Goal: Task Accomplishment & Management: Manage account settings

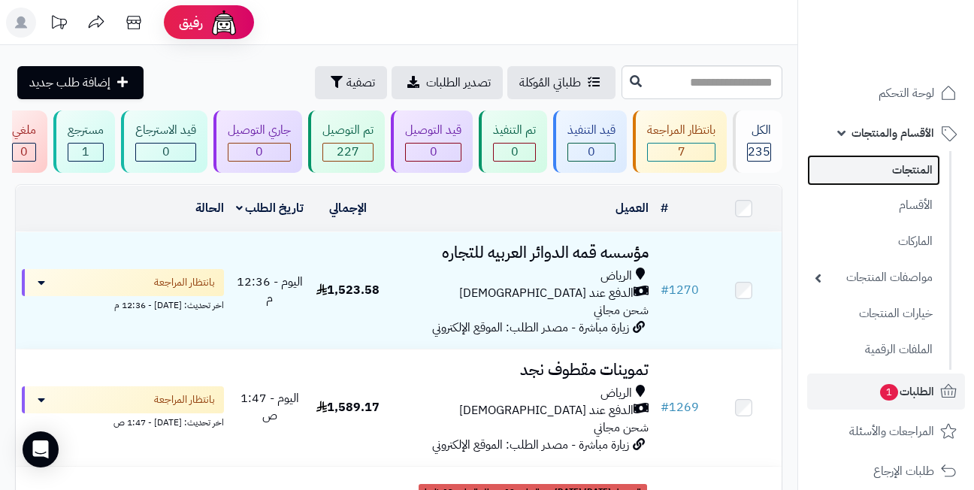
click at [883, 174] on link "المنتجات" at bounding box center [873, 170] width 133 height 31
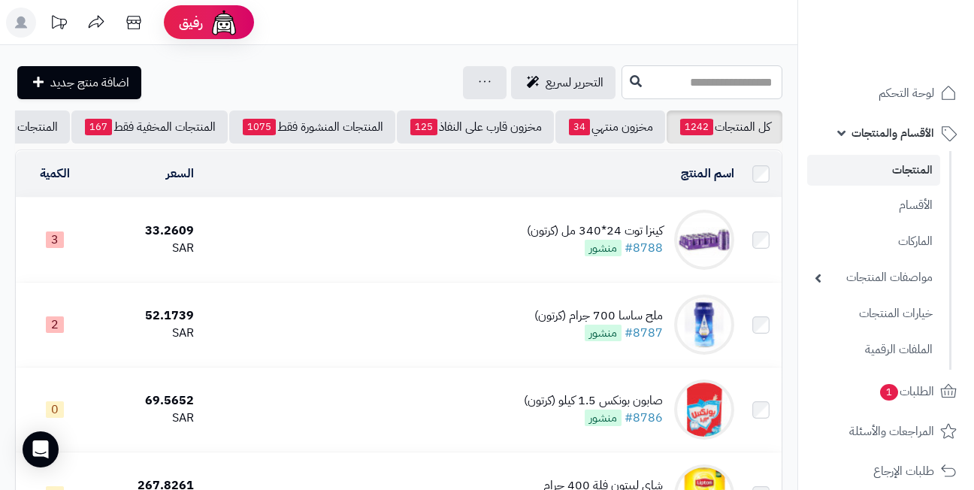
click at [733, 85] on input "text" at bounding box center [702, 82] width 161 height 34
type input "*"
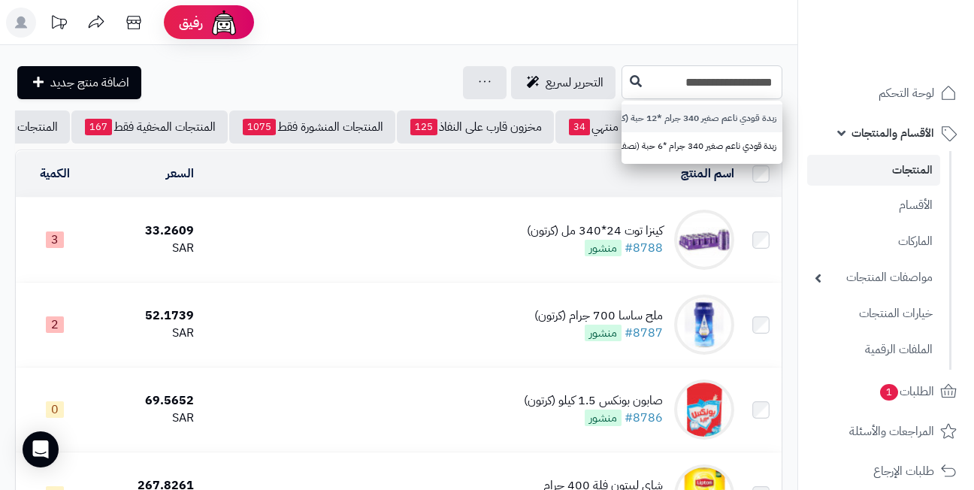
type input "**********"
click at [670, 115] on link "زبدة قودي ناعم صغير 340 جرام *12 حبة (كرتون)" at bounding box center [702, 118] width 161 height 28
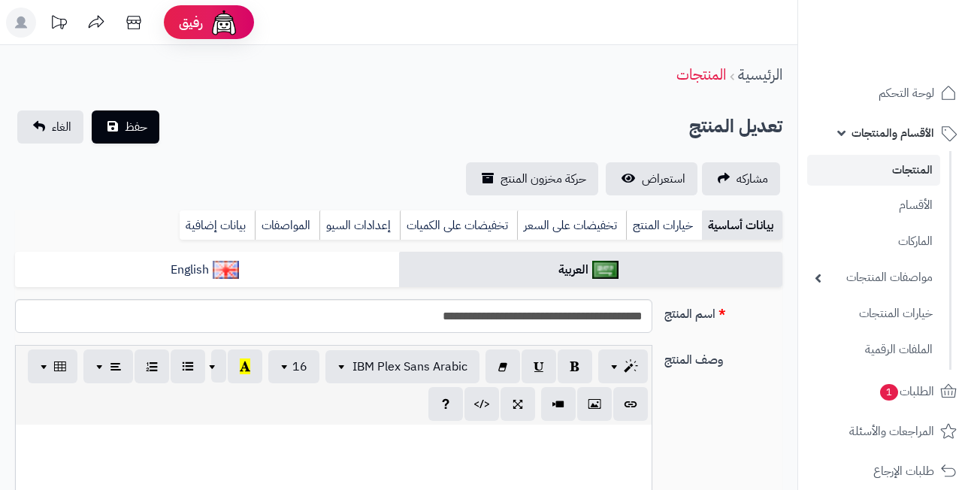
scroll to position [627, 0]
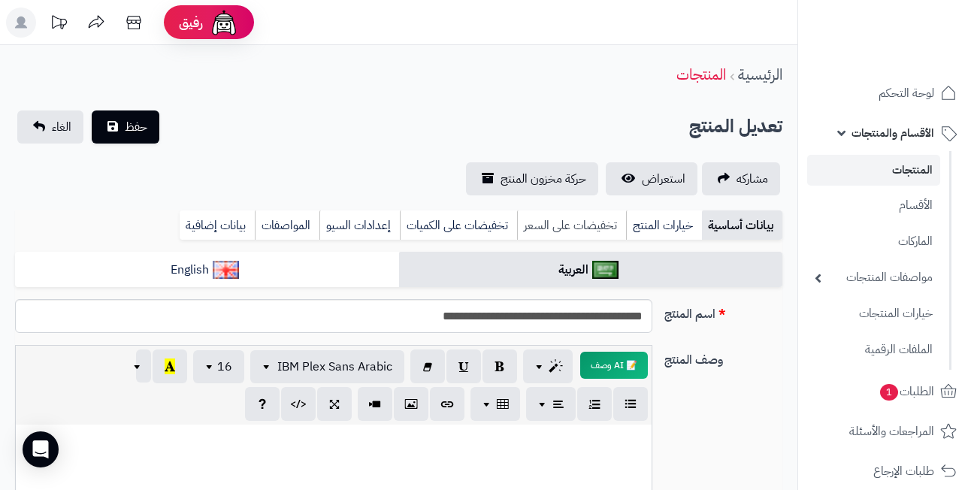
click at [568, 222] on link "تخفيضات على السعر" at bounding box center [571, 225] width 109 height 30
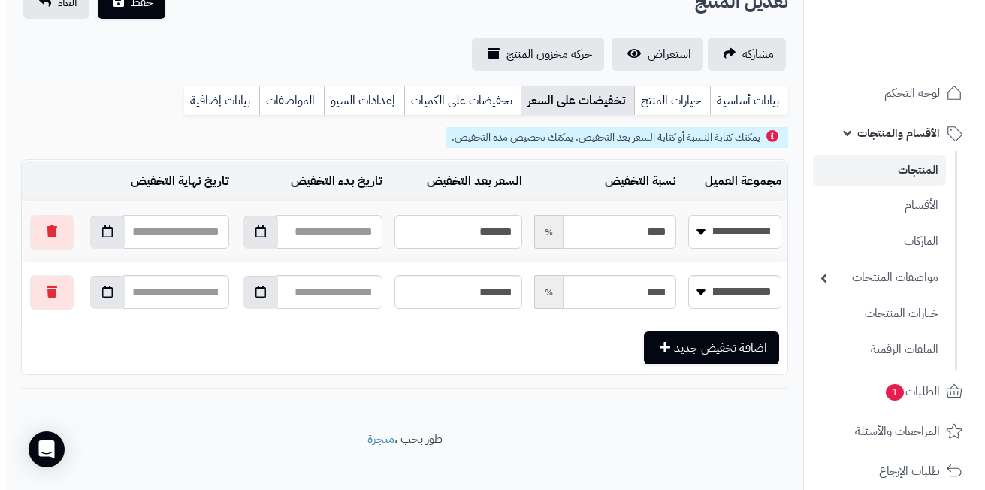
scroll to position [141, 0]
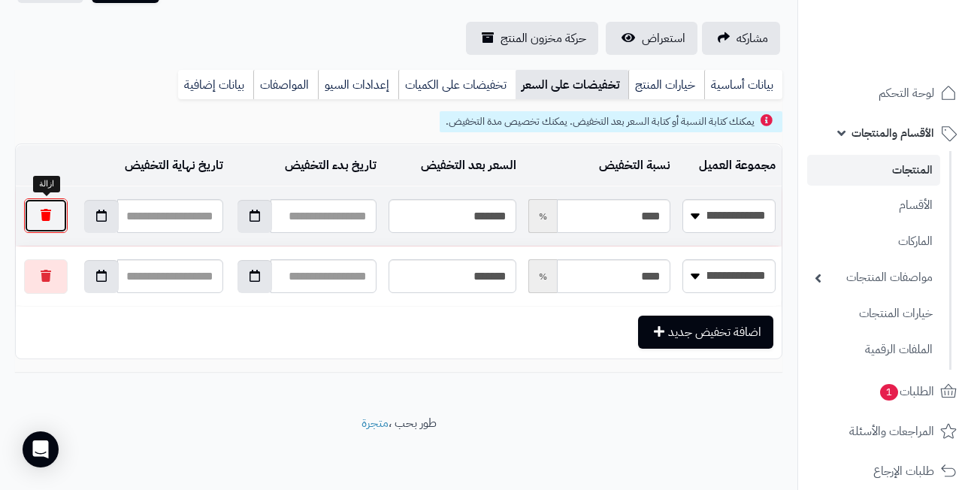
click at [53, 213] on button "button" at bounding box center [46, 215] width 44 height 35
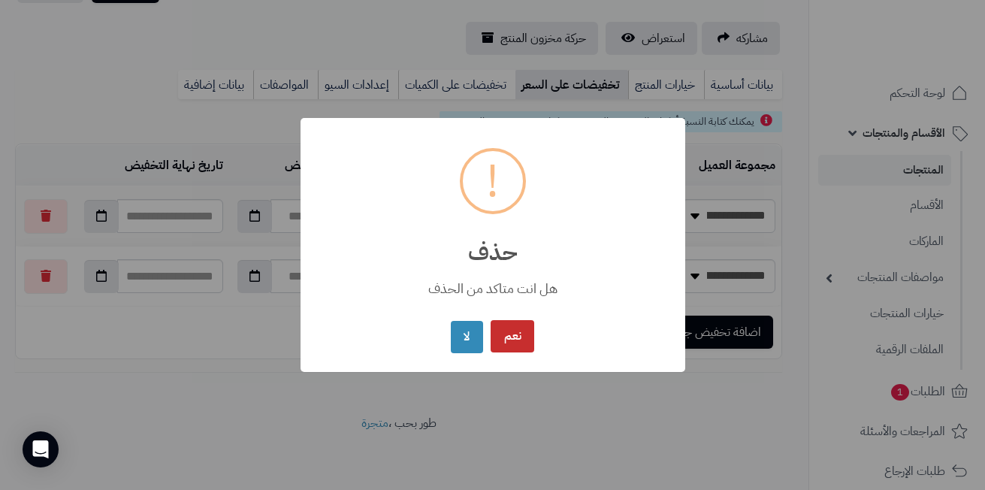
click at [518, 340] on button "نعم" at bounding box center [513, 336] width 44 height 32
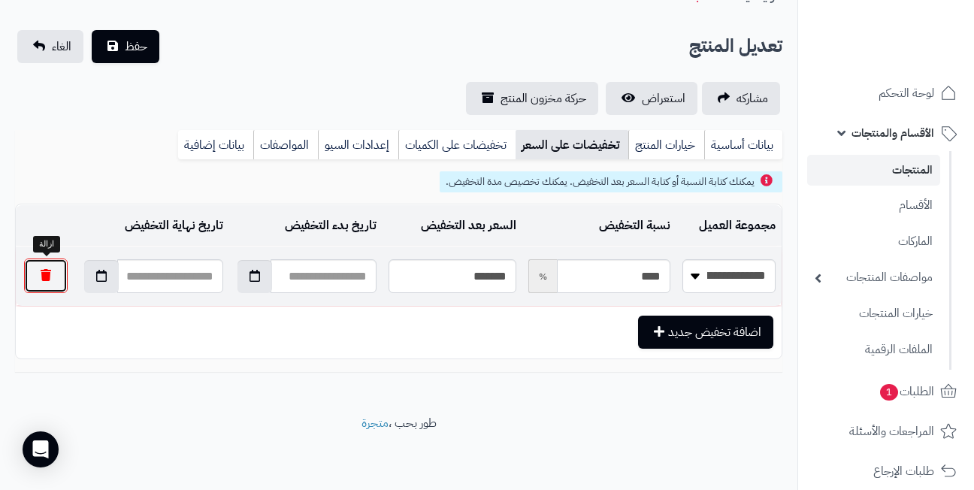
click at [56, 276] on button "button" at bounding box center [46, 276] width 44 height 35
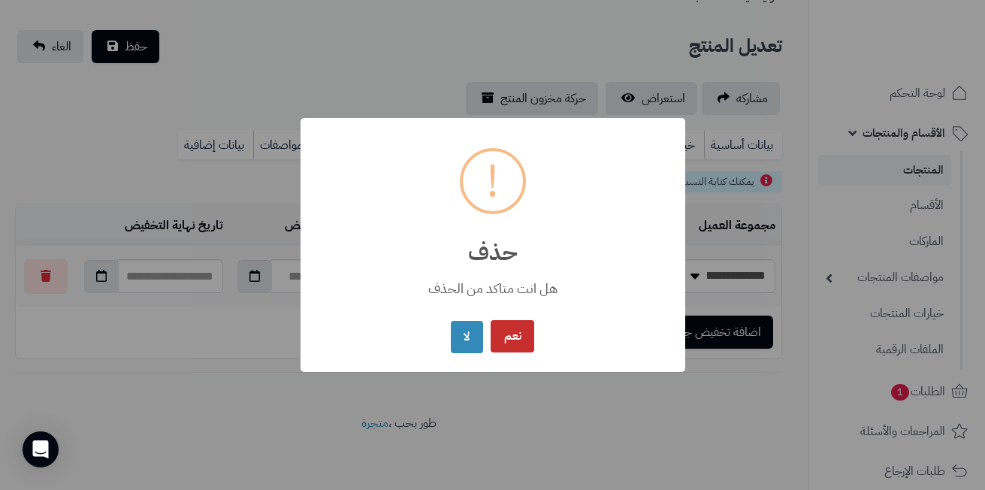
click at [510, 337] on button "نعم" at bounding box center [513, 336] width 44 height 32
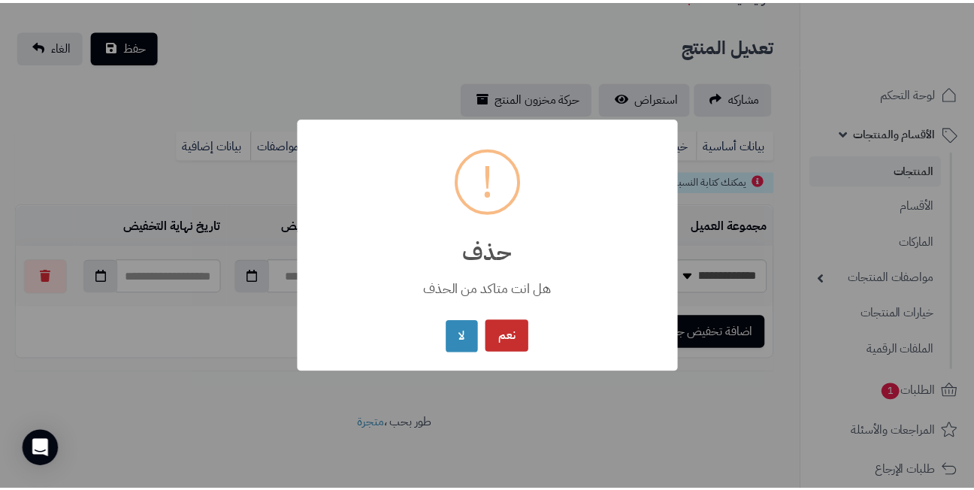
scroll to position [20, 0]
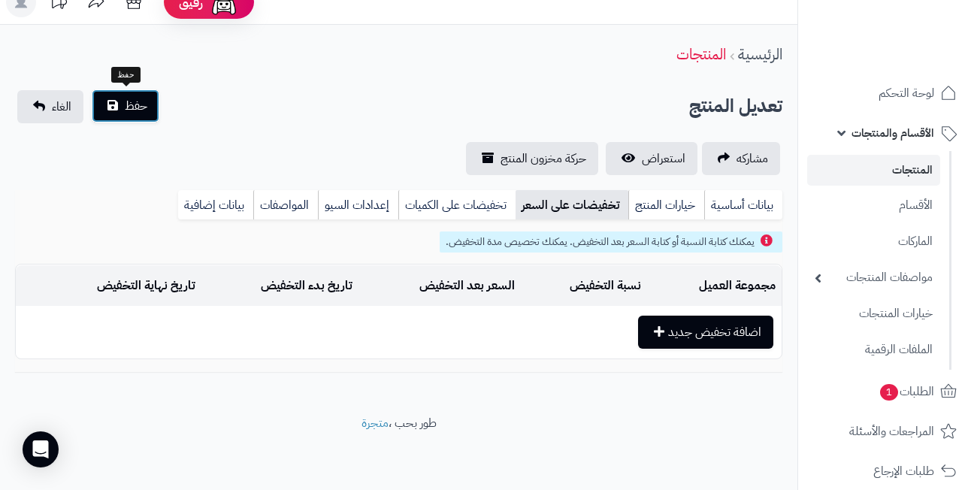
click at [128, 103] on span "حفظ" at bounding box center [136, 106] width 23 height 18
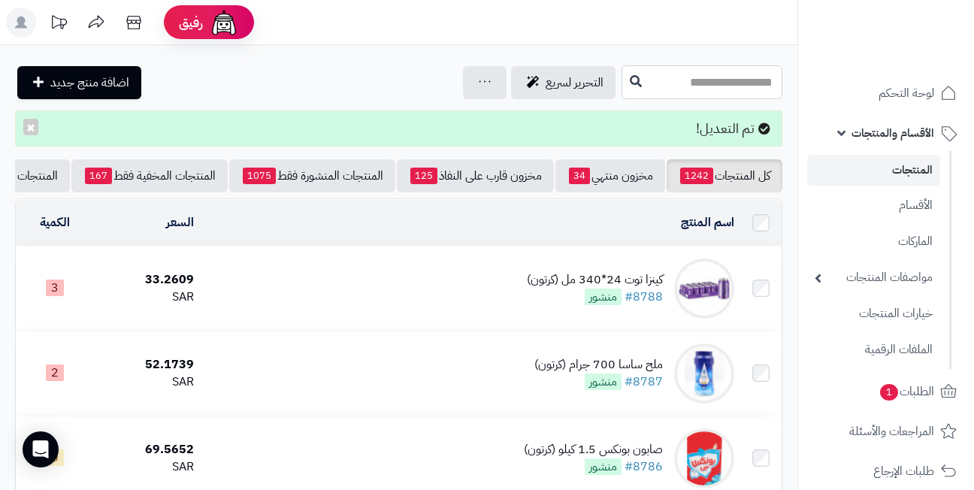
click at [622, 80] on input "text" at bounding box center [702, 82] width 161 height 34
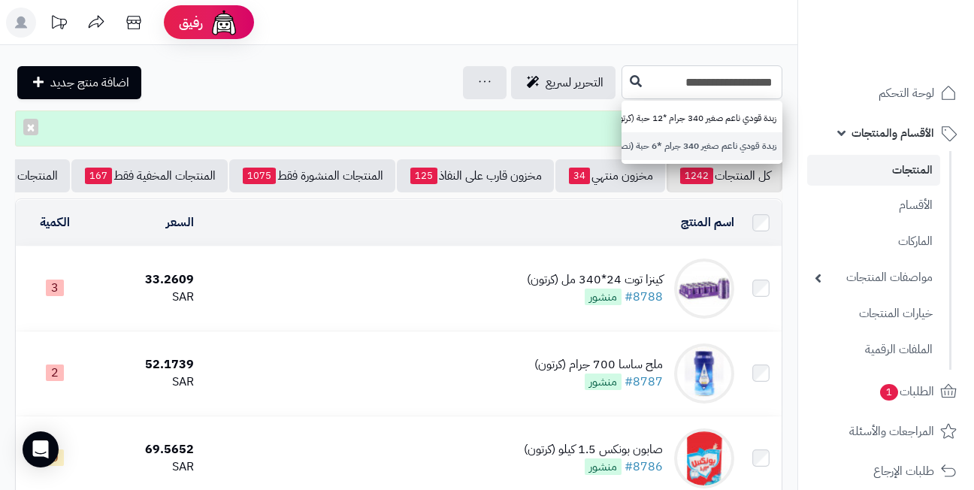
type input "**********"
click at [622, 144] on link "زبدة قودي ناعم صغير 340 جرام *6 حبة (نصف كرتون)" at bounding box center [702, 146] width 161 height 28
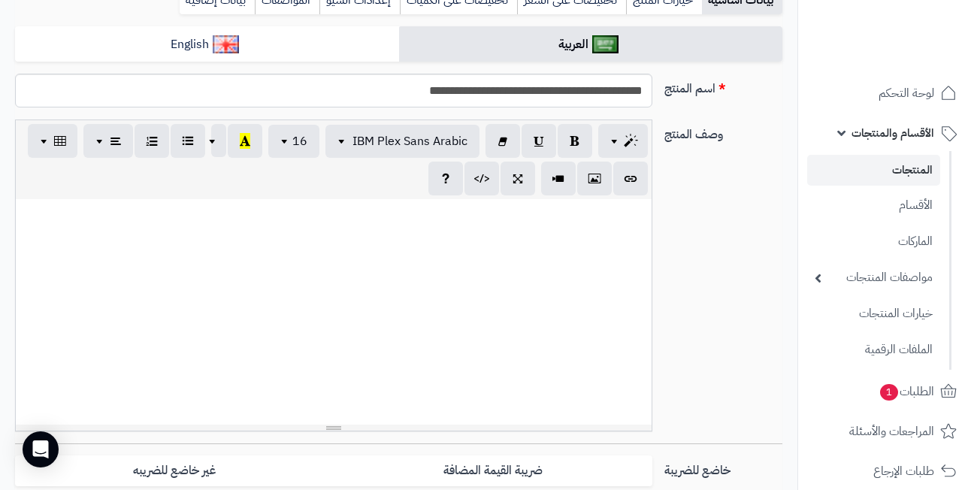
scroll to position [627, 0]
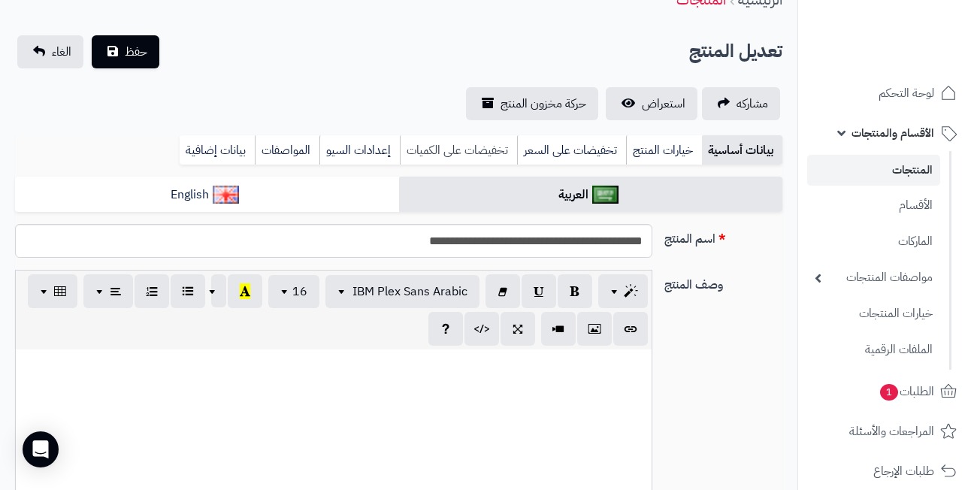
click at [450, 147] on link "تخفيضات على الكميات" at bounding box center [458, 150] width 117 height 30
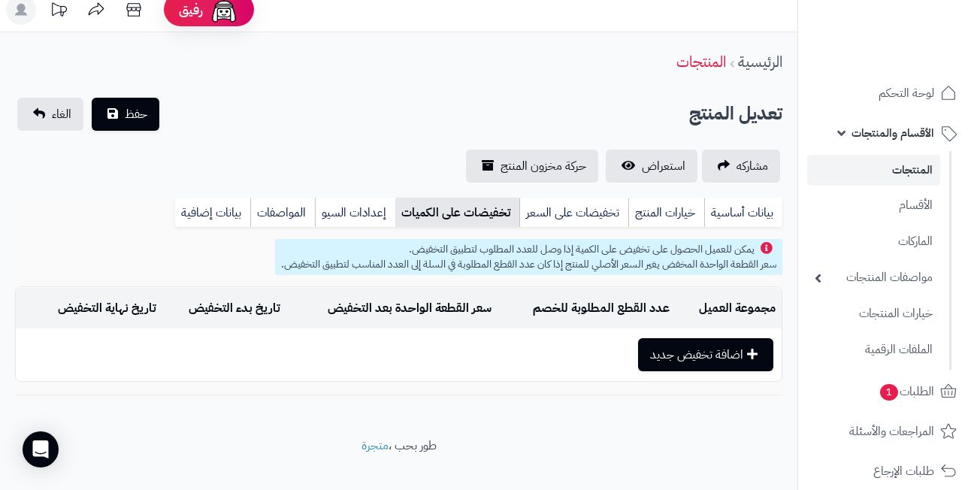
scroll to position [0, 0]
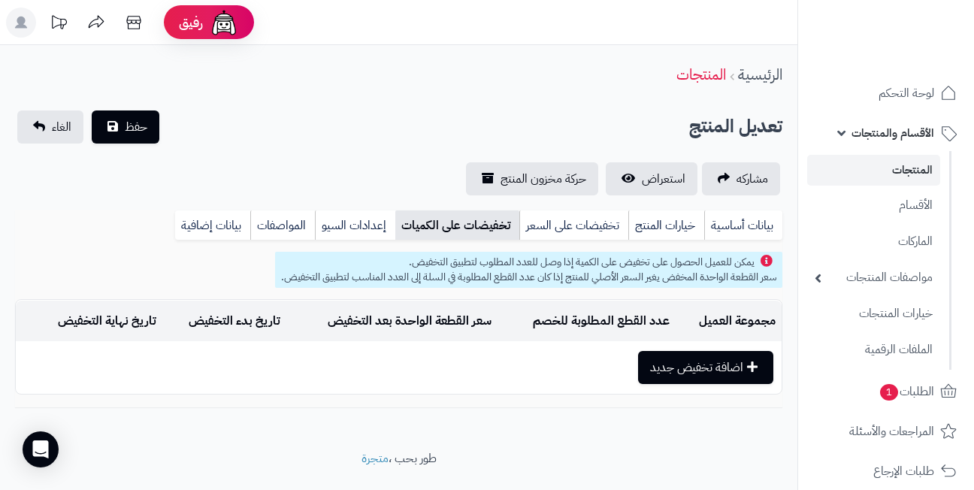
click at [902, 171] on link "المنتجات" at bounding box center [873, 170] width 133 height 31
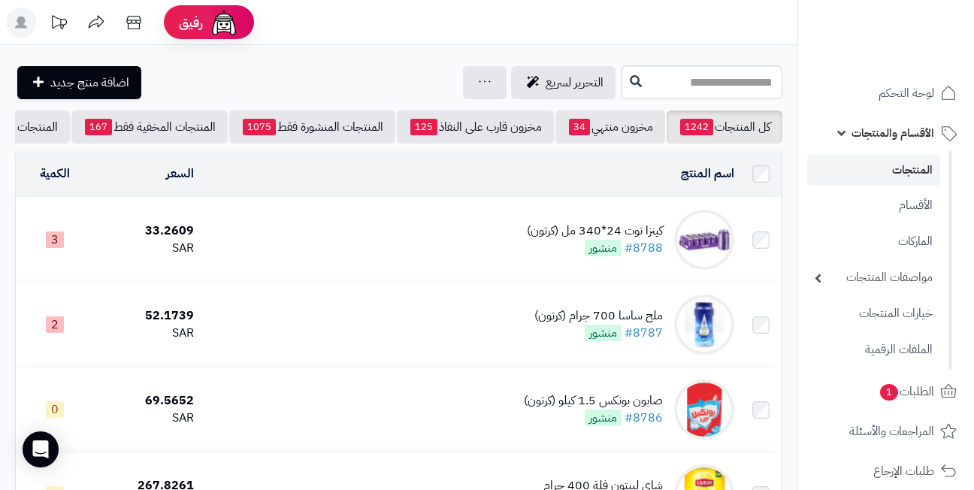
drag, startPoint x: 0, startPoint y: 0, endPoint x: 800, endPoint y: 124, distance: 809.2
click at [902, 171] on link "المنتجات" at bounding box center [873, 170] width 133 height 31
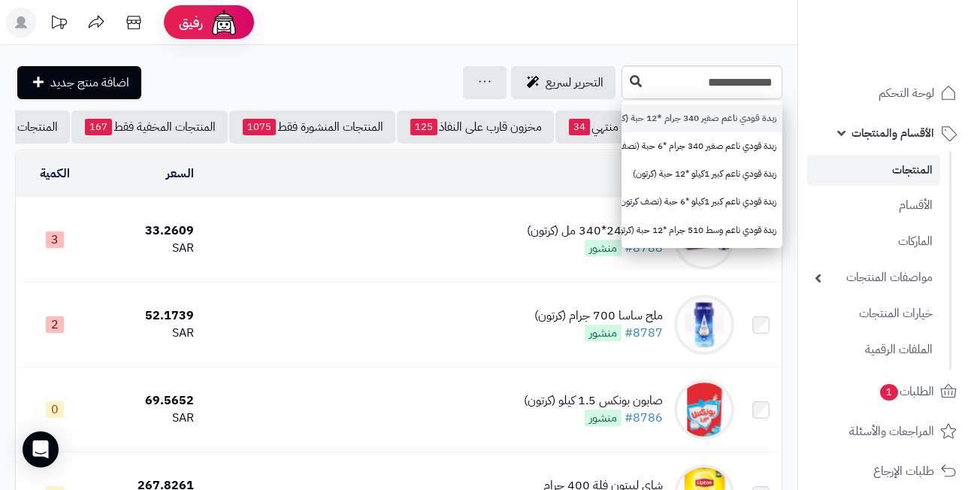
type input "**********"
click at [701, 113] on link "زبدة قودي ناعم صغير 340 جرام *12 حبة (كرتون)" at bounding box center [702, 118] width 161 height 28
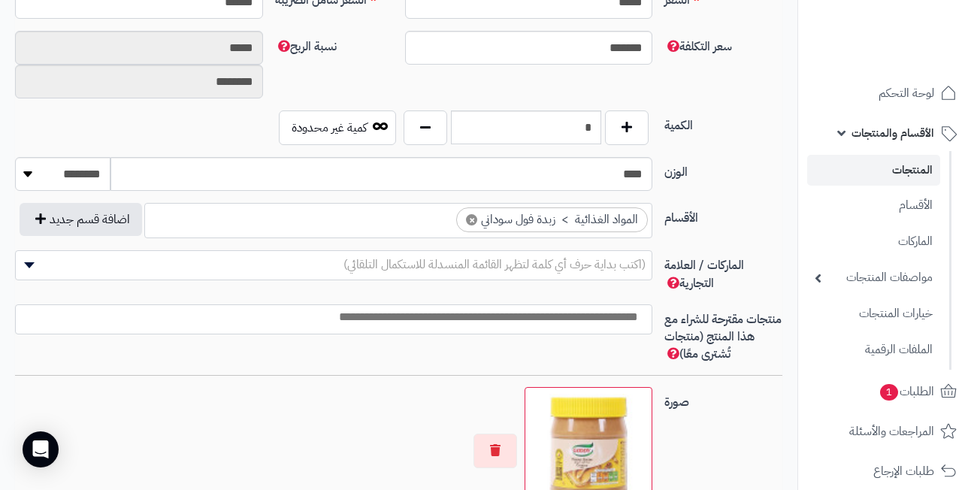
scroll to position [646, 0]
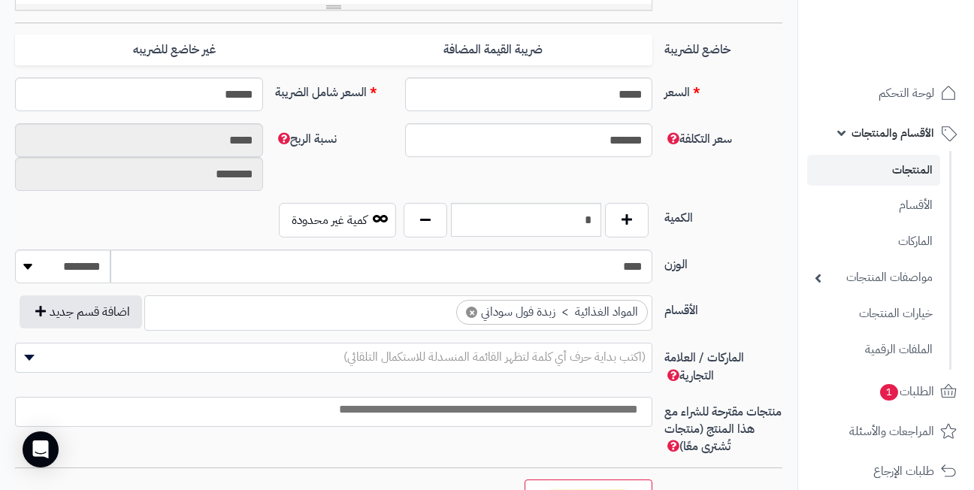
click at [361, 168] on div "سعر التكلفة ******* نسبة الربح ***** ********" at bounding box center [398, 163] width 779 height 80
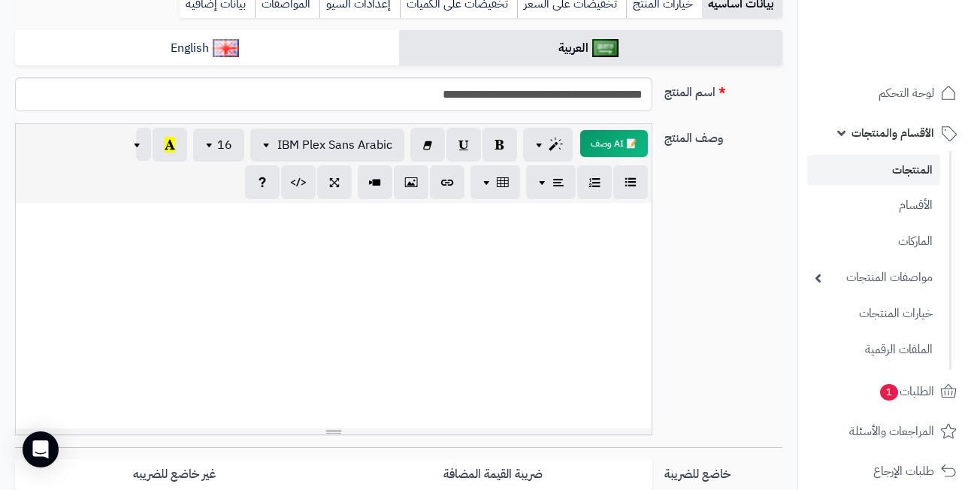
scroll to position [195, 0]
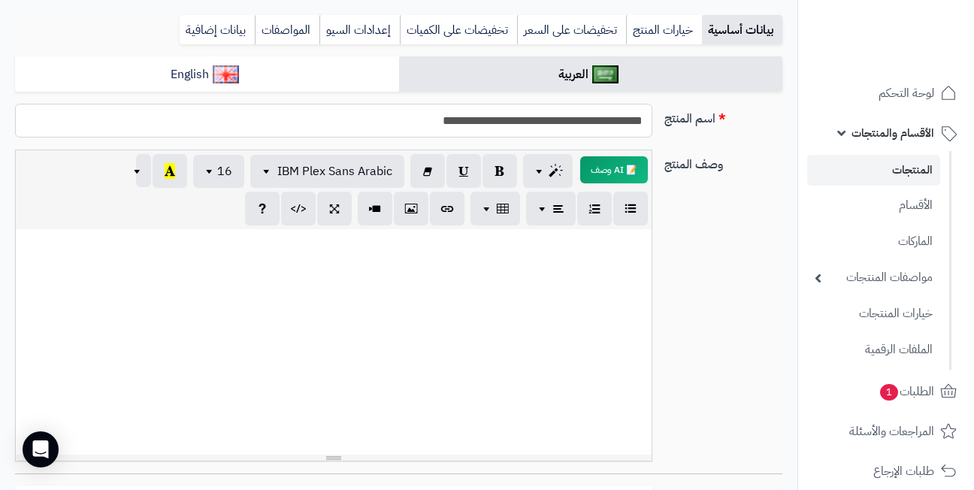
drag, startPoint x: 374, startPoint y: 122, endPoint x: 695, endPoint y: 121, distance: 320.9
click at [695, 121] on div "**********" at bounding box center [398, 127] width 779 height 46
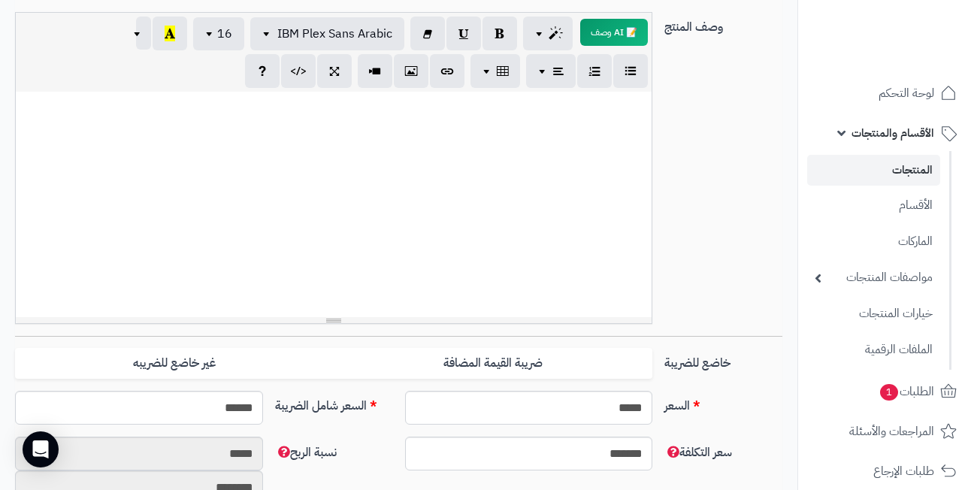
scroll to position [496, 0]
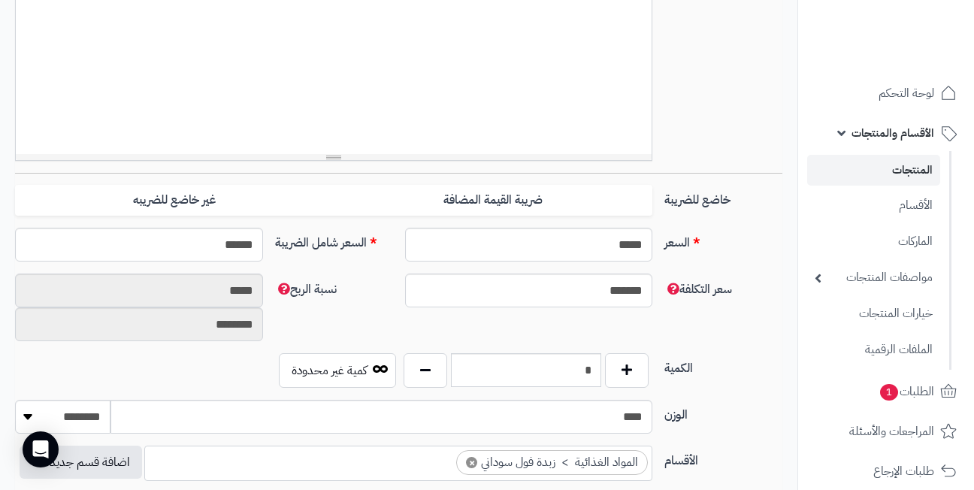
click at [899, 170] on link "المنتجات" at bounding box center [873, 170] width 133 height 31
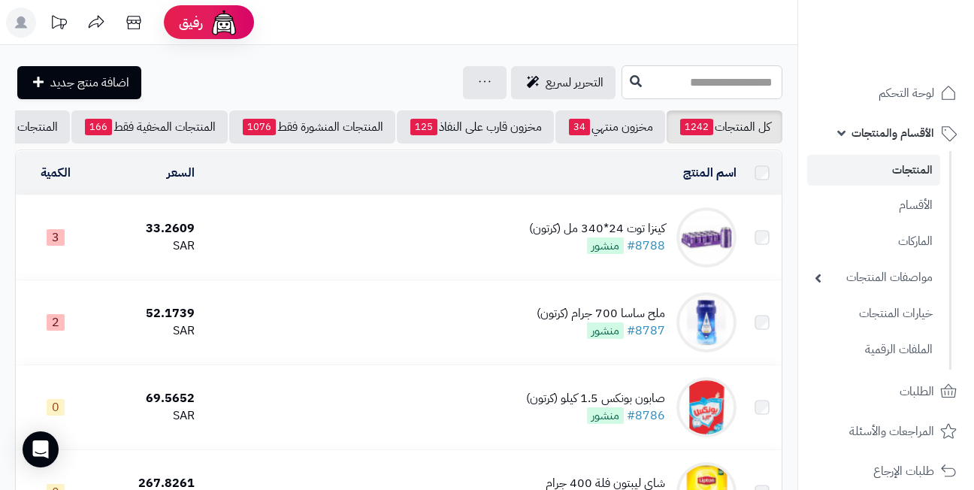
click at [697, 81] on input "text" at bounding box center [702, 82] width 161 height 34
paste input "**********"
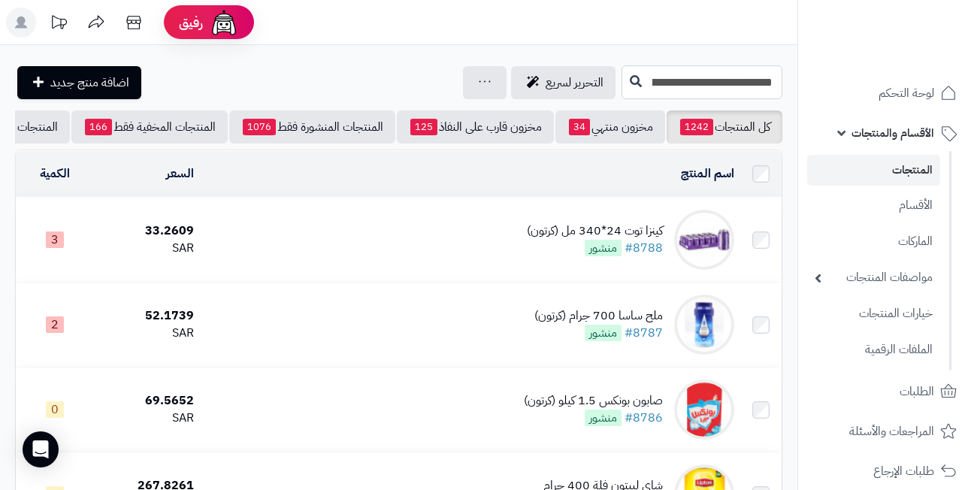
scroll to position [0, -11]
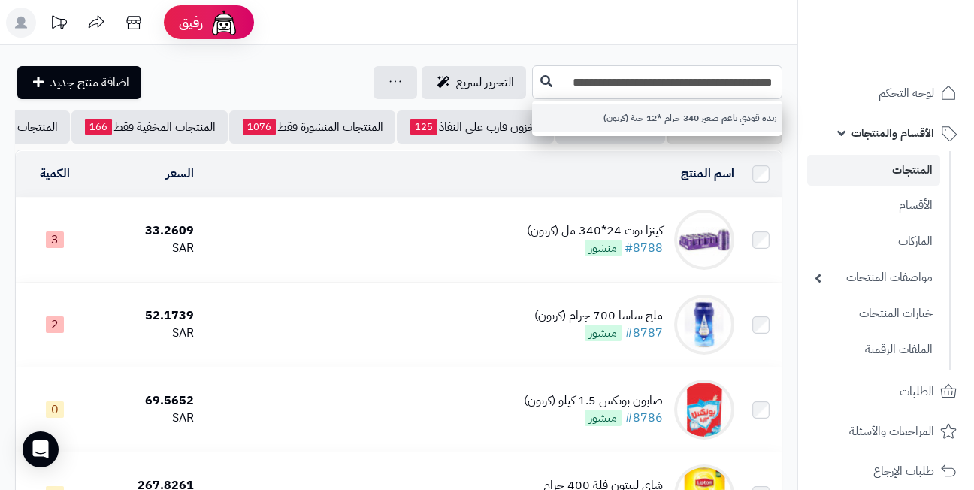
type input "**********"
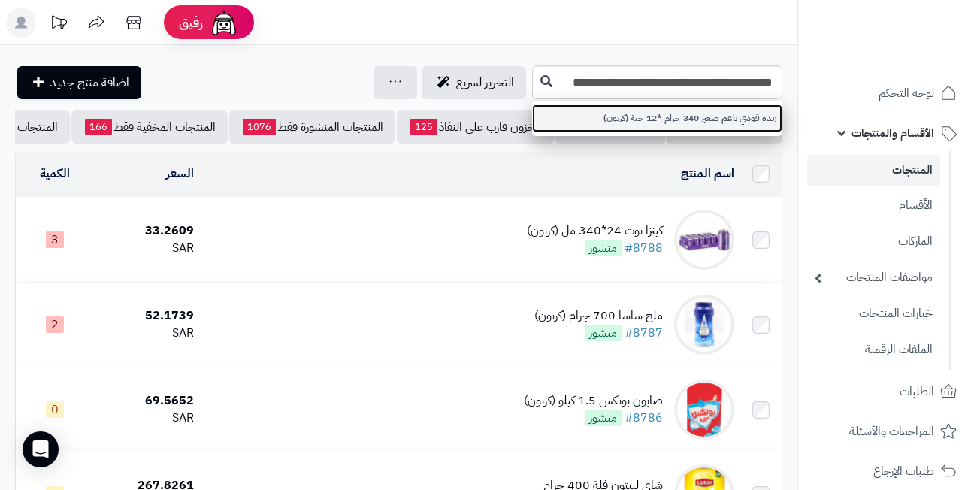
click at [636, 120] on link "زبدة قودي ناعم صغير 340 جرام *12 حبة (كرتون)" at bounding box center [657, 118] width 250 height 28
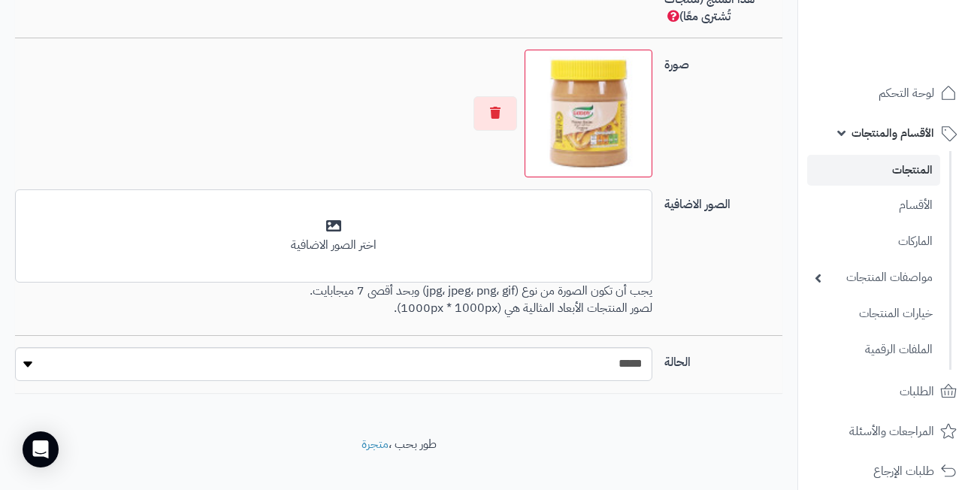
scroll to position [1097, 0]
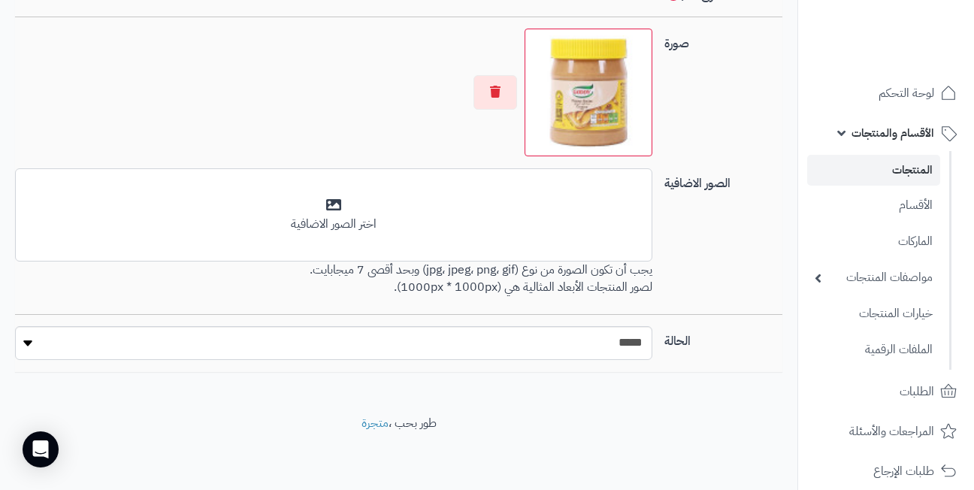
click at [904, 171] on link "المنتجات" at bounding box center [873, 170] width 133 height 31
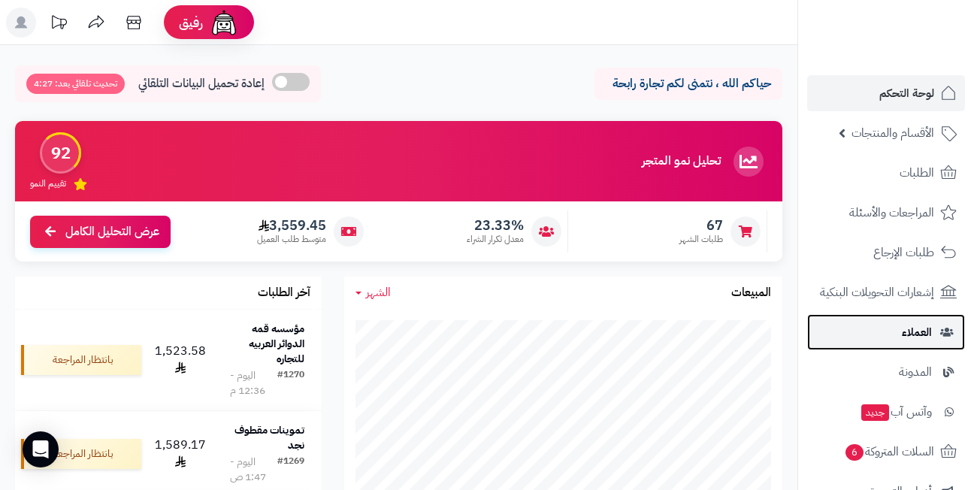
click at [900, 335] on link "العملاء" at bounding box center [886, 332] width 158 height 36
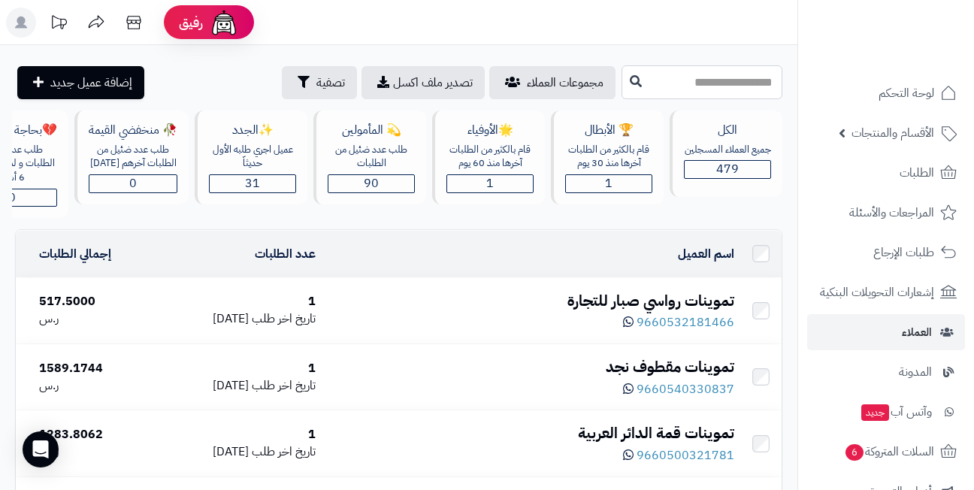
click at [664, 86] on input "text" at bounding box center [702, 82] width 161 height 34
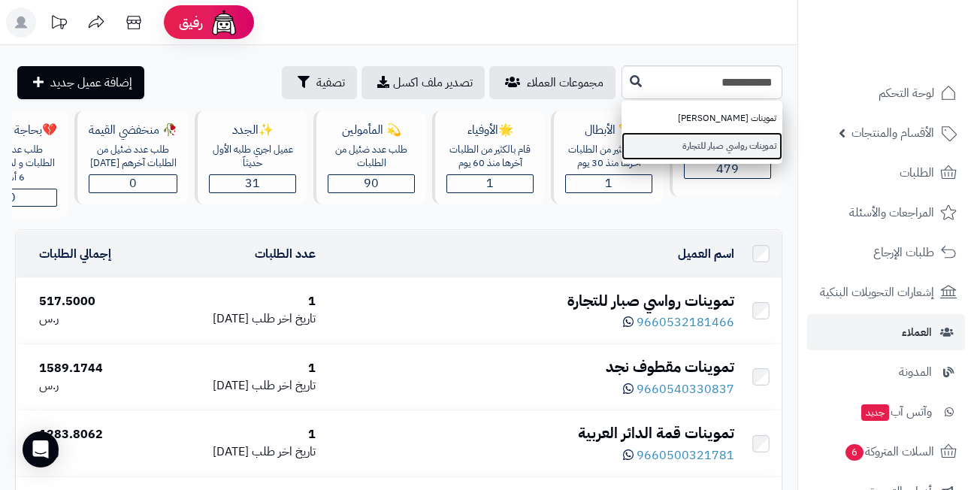
click at [682, 142] on link "تموينات رواسي صبار للتجارة" at bounding box center [702, 146] width 161 height 28
type input "**********"
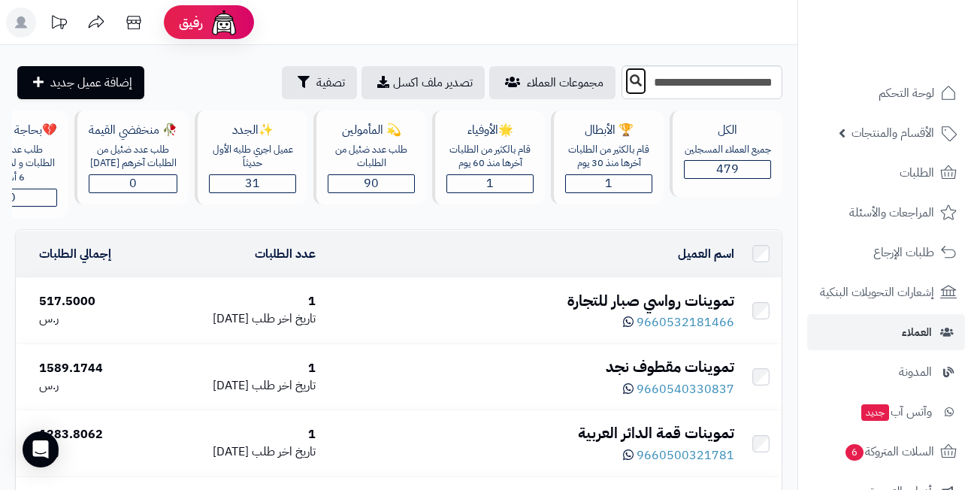
click at [625, 76] on button at bounding box center [636, 81] width 23 height 29
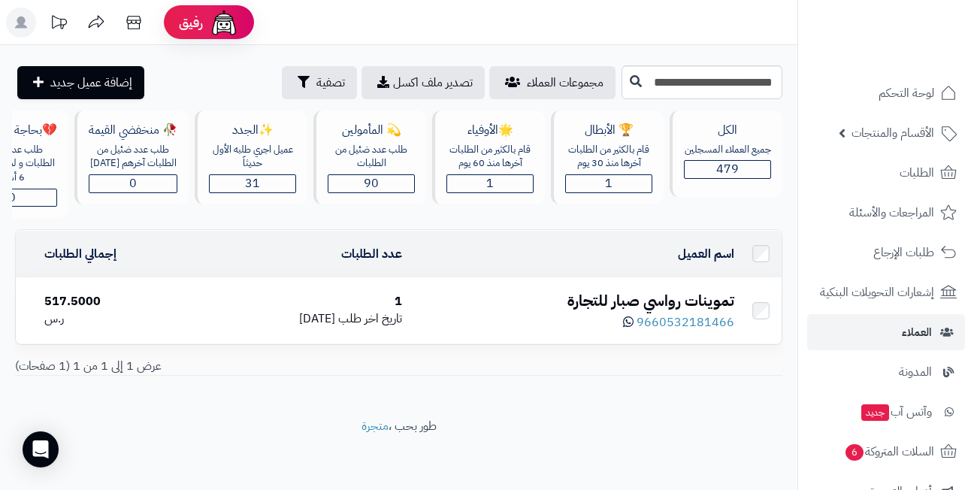
click at [600, 310] on div "تموينات رواسي صبار للتجارة" at bounding box center [574, 301] width 320 height 22
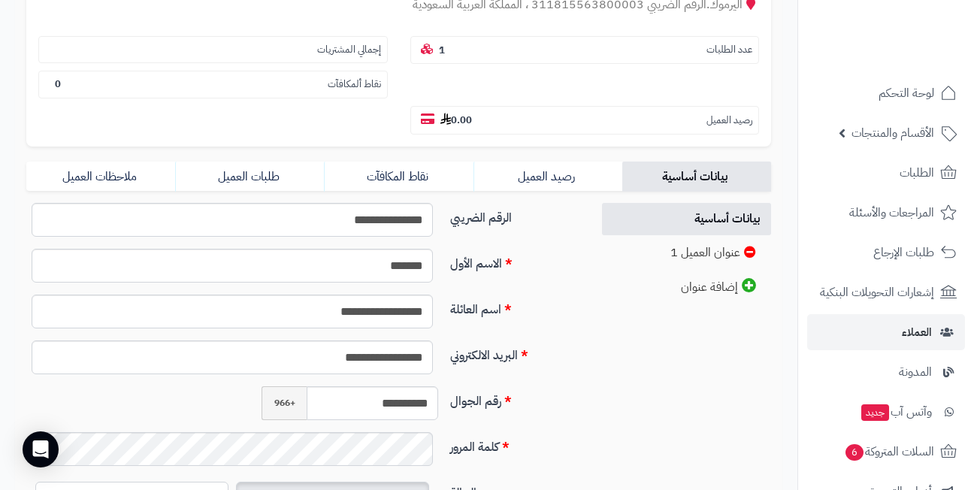
scroll to position [225, 0]
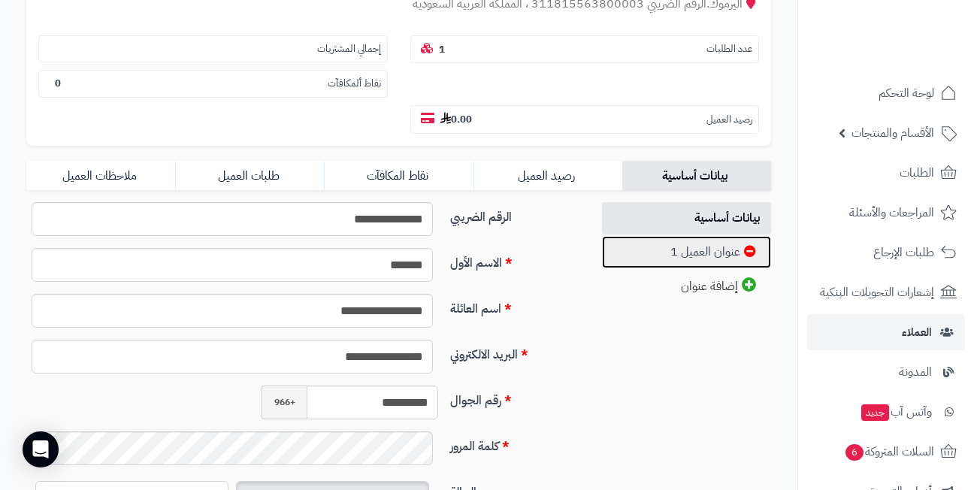
click at [703, 248] on link "عنوان العميل 1" at bounding box center [686, 252] width 169 height 32
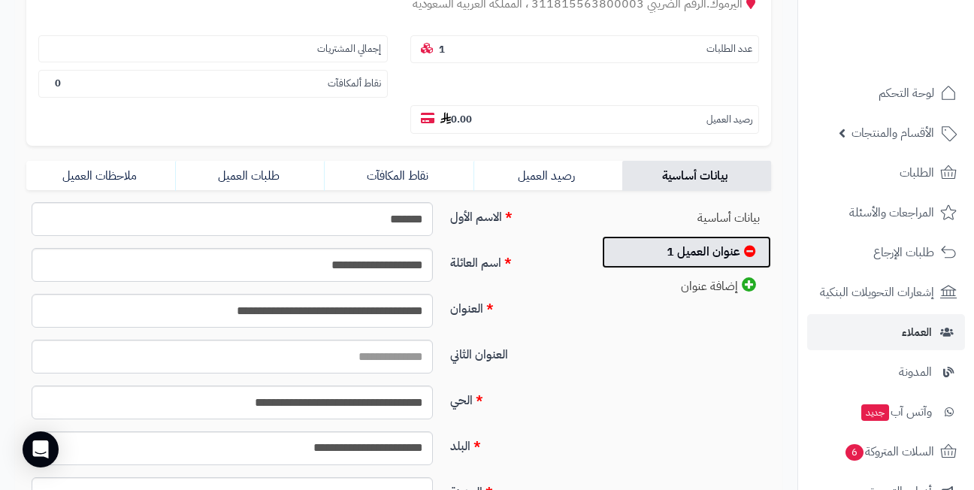
scroll to position [301, 0]
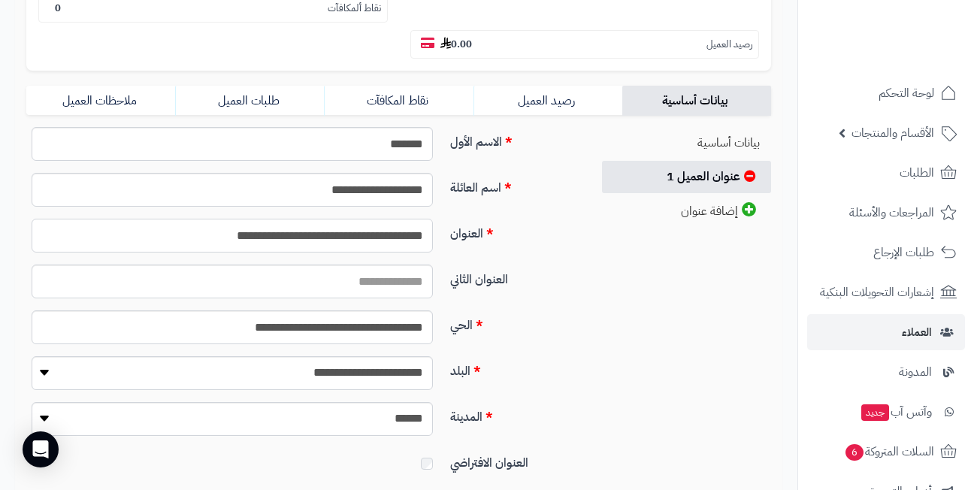
drag, startPoint x: 147, startPoint y: 236, endPoint x: 502, endPoint y: 235, distance: 355.5
click at [502, 235] on div "**********" at bounding box center [302, 242] width 565 height 46
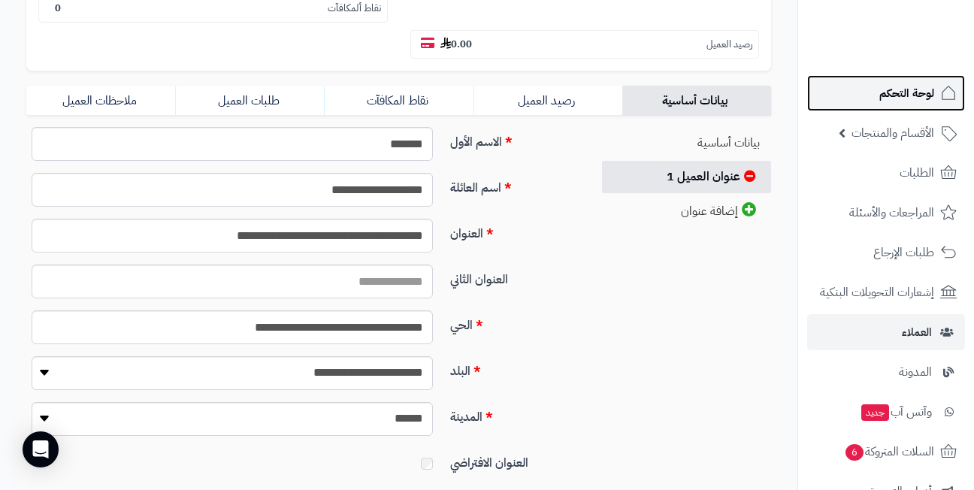
click at [877, 89] on link "لوحة التحكم" at bounding box center [886, 93] width 158 height 36
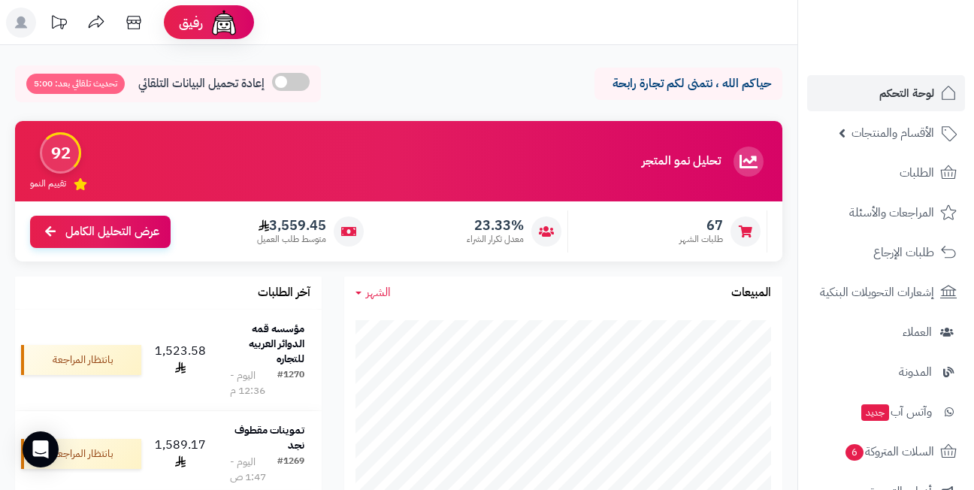
click at [458, 34] on header "رفيق ! الطلبات معالجة مكتمل إرجاع المنتجات العملاء المتواجدون الان 479 عملاء من…" at bounding box center [487, 22] width 974 height 45
click at [422, 26] on header "رفيق ! الطلبات معالجة مكتمل إرجاع المنتجات العملاء المتواجدون الان 479 عملاء من…" at bounding box center [487, 22] width 974 height 45
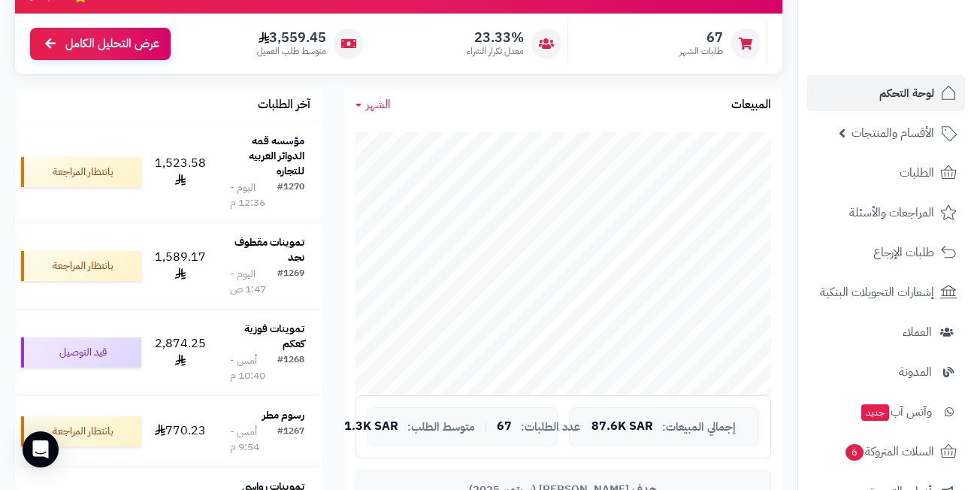
scroll to position [176, 0]
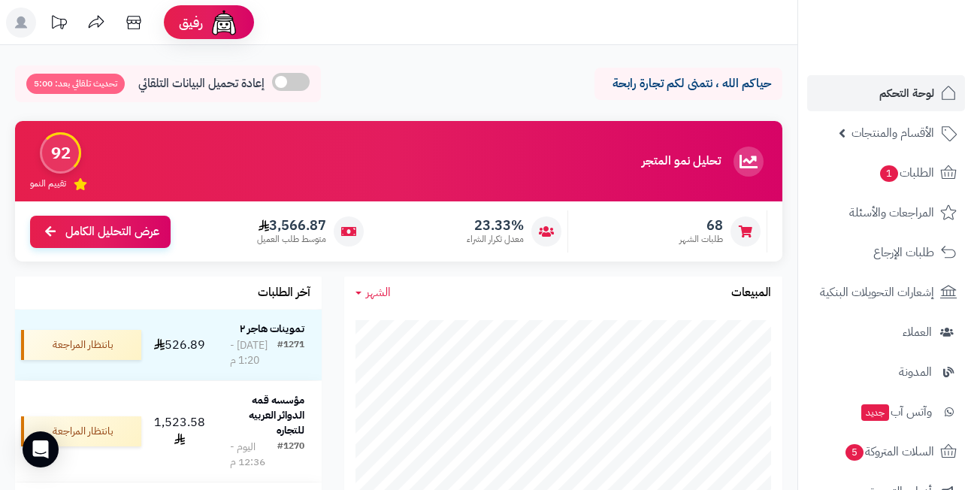
scroll to position [176, 0]
